Goal: Check status: Check status

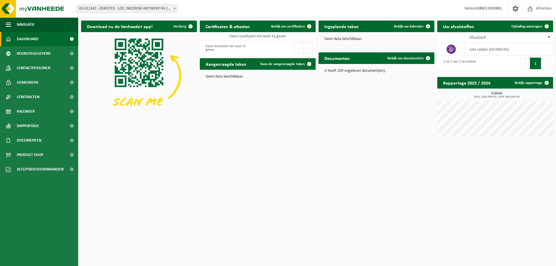
click at [175, 7] on span at bounding box center [175, 9] width 6 height 8
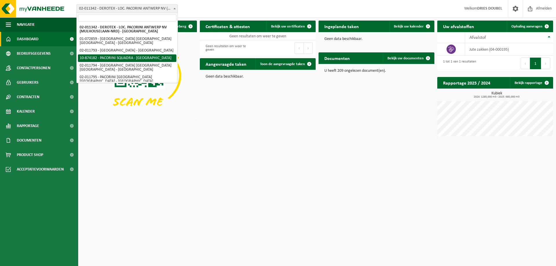
select select "106513"
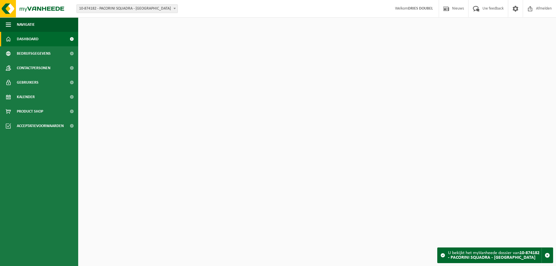
click at [170, 8] on span "10-874182 - PACORINI SQUADRA - [GEOGRAPHIC_DATA]" at bounding box center [127, 9] width 101 height 8
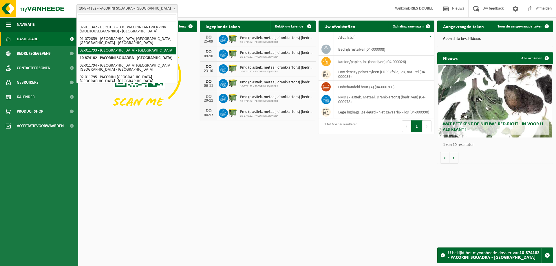
select select "9304"
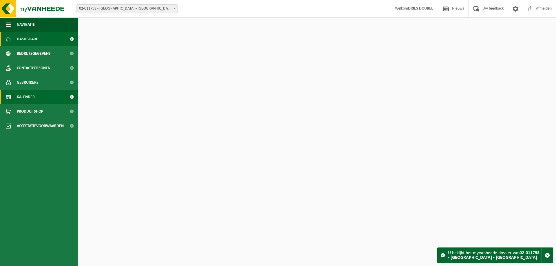
click at [37, 96] on link "Kalender" at bounding box center [39, 97] width 78 height 14
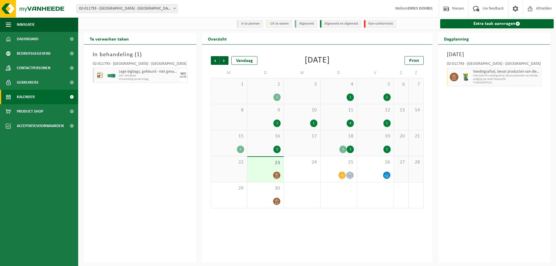
click at [237, 148] on div "1" at bounding box center [240, 150] width 7 height 8
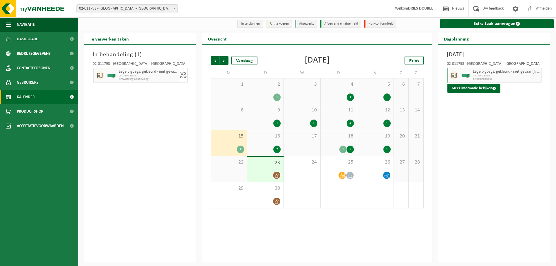
click at [276, 148] on div "2" at bounding box center [276, 150] width 7 height 8
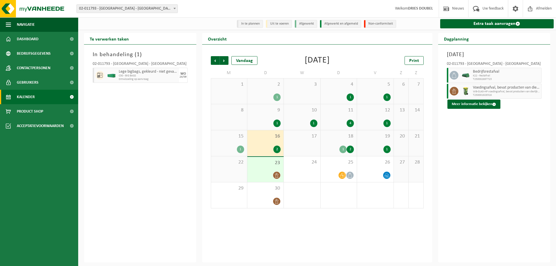
click at [280, 172] on div at bounding box center [265, 175] width 30 height 8
